Goal: Navigation & Orientation: Find specific page/section

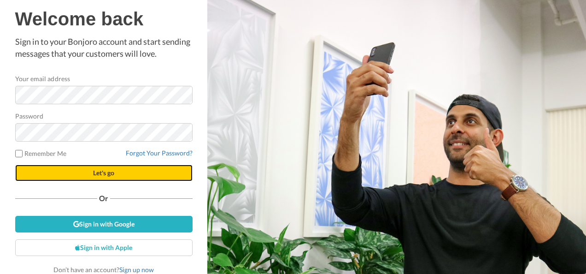
click at [98, 175] on span "Let's go" at bounding box center [103, 173] width 21 height 8
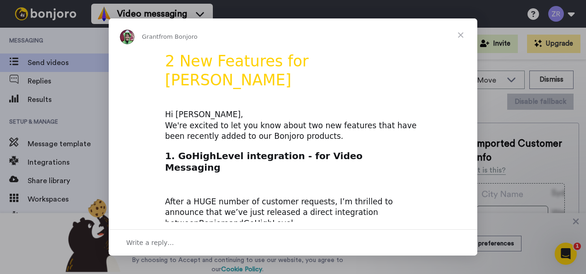
click at [463, 34] on span "Close" at bounding box center [460, 34] width 33 height 33
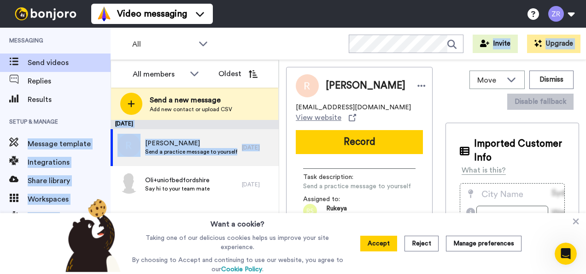
drag, startPoint x: 112, startPoint y: 150, endPoint x: 107, endPoint y: 111, distance: 39.4
click at [107, 111] on div "Messaging Send videos Replies Results Setup & Manage Message template Integrati…" at bounding box center [293, 151] width 586 height 246
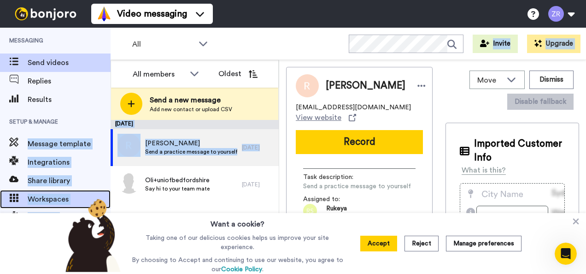
click at [53, 199] on span "Workspaces" at bounding box center [69, 199] width 83 height 11
click at [36, 196] on span "Workspaces" at bounding box center [69, 199] width 83 height 11
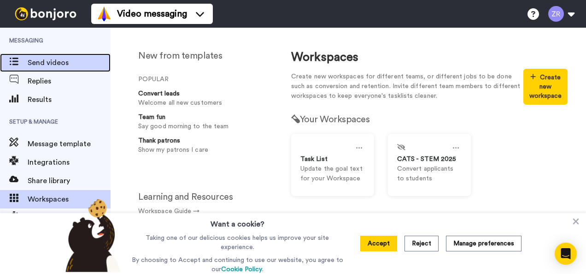
click at [55, 64] on span "Send videos" at bounding box center [69, 62] width 83 height 11
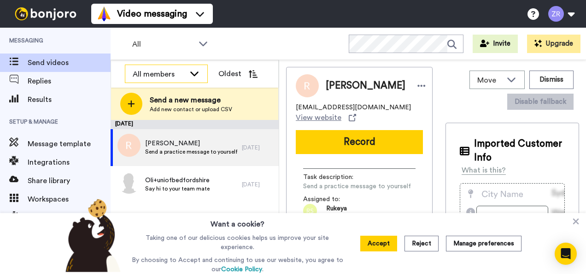
click at [195, 72] on icon at bounding box center [194, 73] width 11 height 9
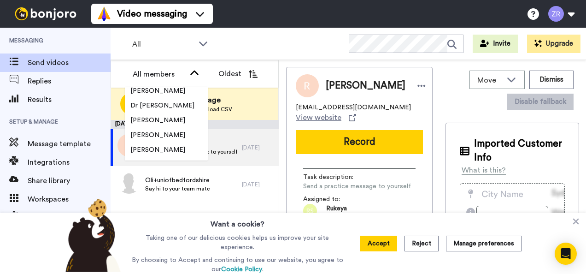
scroll to position [1088, 0]
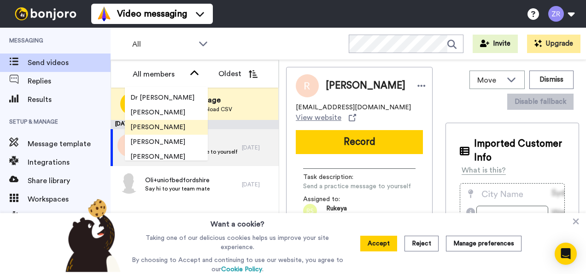
click at [170, 127] on li "[PERSON_NAME]" at bounding box center [166, 127] width 83 height 15
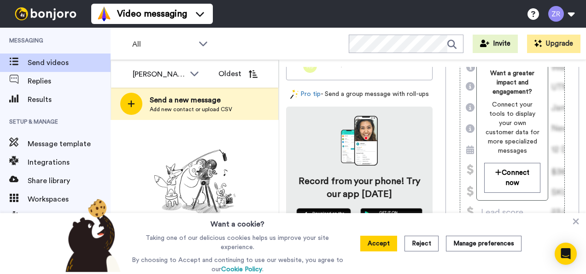
scroll to position [76, 0]
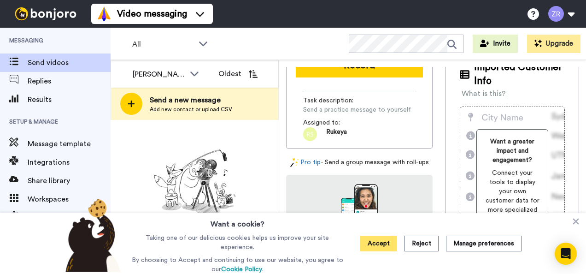
click at [384, 243] on button "Accept" at bounding box center [378, 243] width 37 height 16
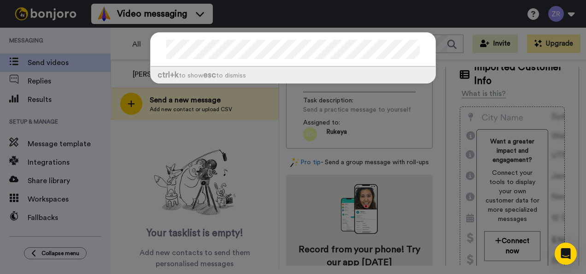
click at [442, 16] on div "ctrl +k to show esc to dismiss" at bounding box center [293, 137] width 586 height 274
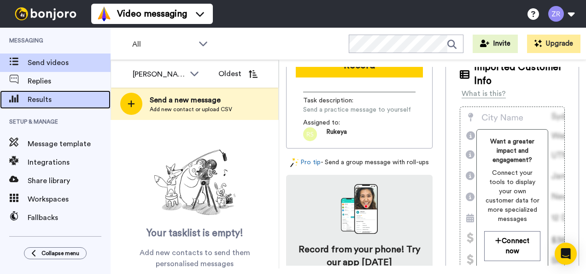
click at [41, 100] on span "Results" at bounding box center [69, 99] width 83 height 11
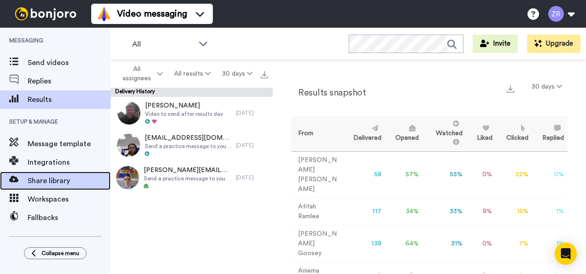
click at [53, 182] on span "Share library" at bounding box center [69, 180] width 83 height 11
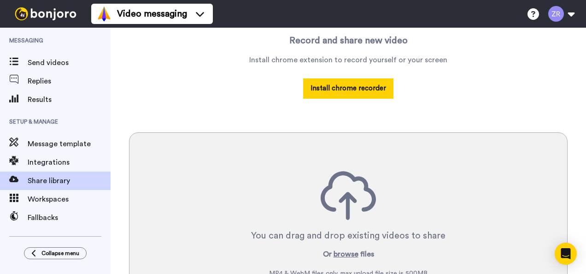
scroll to position [185, 0]
